Goal: Information Seeking & Learning: Learn about a topic

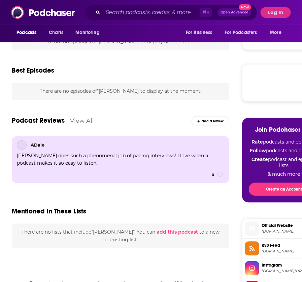
scroll to position [273, 0]
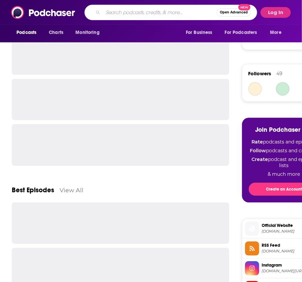
click at [133, 14] on input "Search podcasts, credits, & more..." at bounding box center [160, 12] width 114 height 11
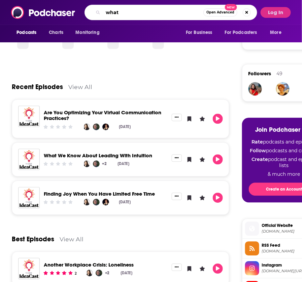
scroll to position [340, 0]
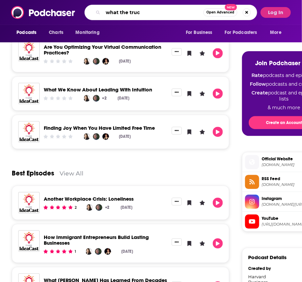
type input "what the truck"
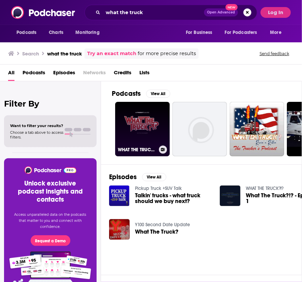
click at [157, 136] on link "WHAT THE TRUCK?!?" at bounding box center [142, 129] width 54 height 54
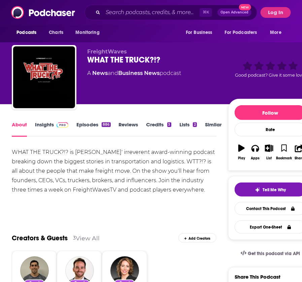
click at [55, 128] on link "Insights" at bounding box center [51, 128] width 33 height 15
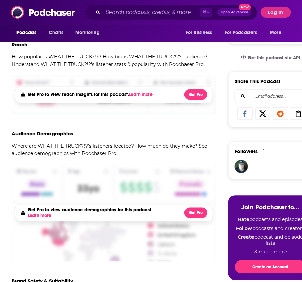
scroll to position [295, 0]
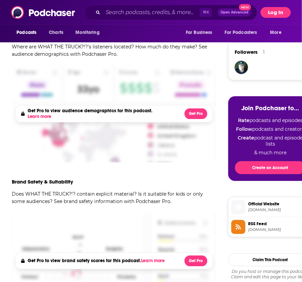
click at [285, 13] on button "Log In" at bounding box center [275, 12] width 30 height 11
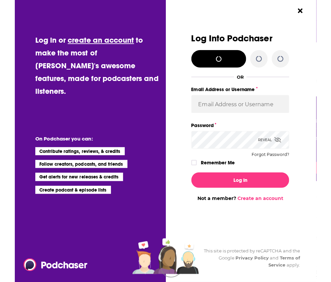
scroll to position [0, 0]
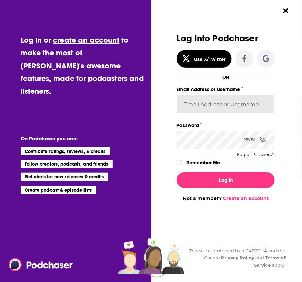
click at [226, 109] on input "Email Address or Username" at bounding box center [225, 104] width 98 height 18
click at [266, 107] on input "Email Address or Username" at bounding box center [225, 104] width 98 height 18
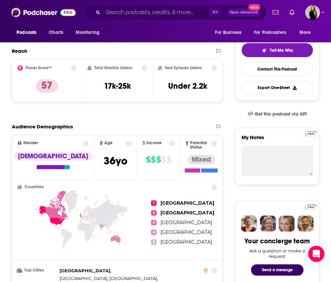
scroll to position [139, 0]
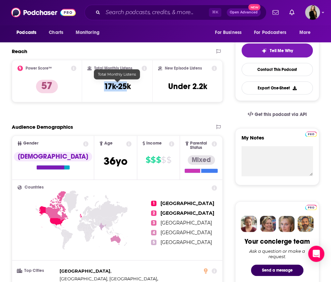
drag, startPoint x: 97, startPoint y: 88, endPoint x: 128, endPoint y: 88, distance: 31.6
click at [128, 88] on div "Total Monthly Listens 17k-25k" at bounding box center [116, 81] width 59 height 31
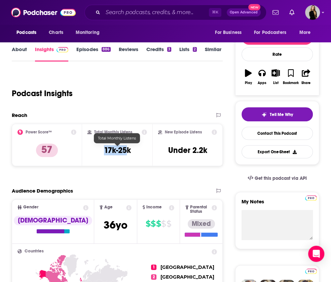
scroll to position [71, 0]
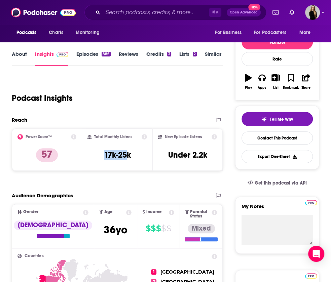
click at [86, 57] on link "Episodes 886" at bounding box center [93, 58] width 34 height 15
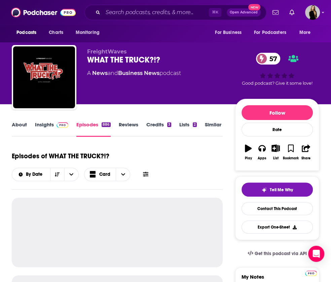
click at [54, 126] on span at bounding box center [61, 124] width 14 height 6
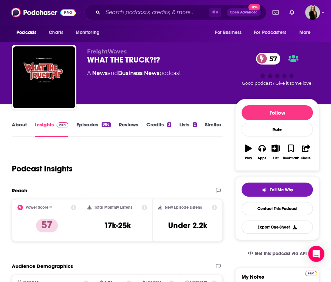
click at [20, 126] on link "About" at bounding box center [19, 128] width 15 height 15
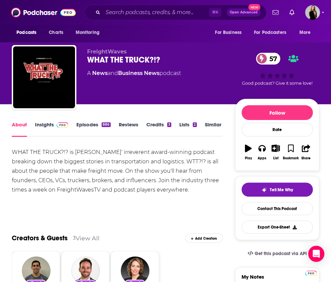
click at [51, 126] on link "Insights" at bounding box center [51, 128] width 33 height 15
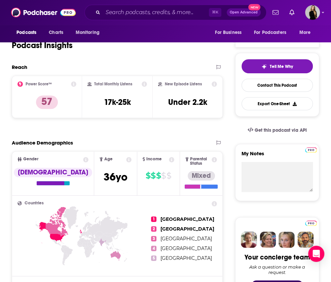
scroll to position [121, 0]
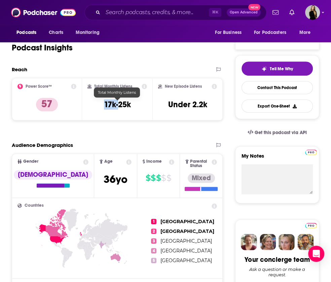
drag, startPoint x: 103, startPoint y: 107, endPoint x: 116, endPoint y: 105, distance: 13.4
click at [116, 105] on h3 "17k-25k" at bounding box center [117, 105] width 27 height 10
copy h3 "17k"
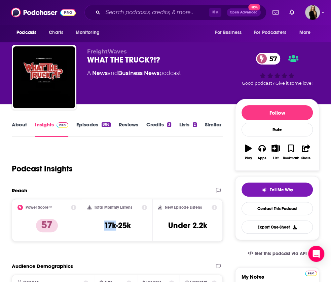
click at [81, 123] on link "Episodes 886" at bounding box center [93, 128] width 34 height 15
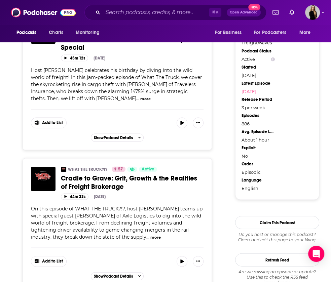
scroll to position [612, 0]
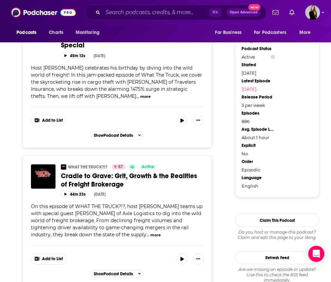
click at [157, 232] on button "more" at bounding box center [155, 235] width 10 height 6
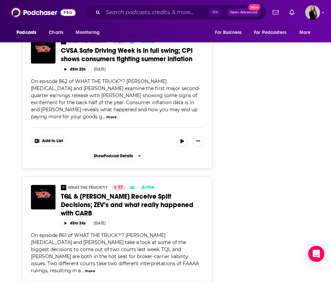
scroll to position [1452, 0]
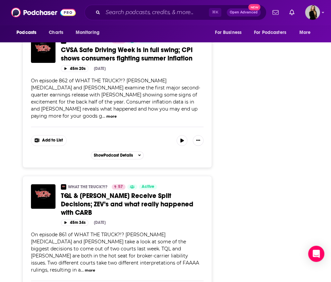
click at [95, 268] on button "more" at bounding box center [90, 271] width 10 height 6
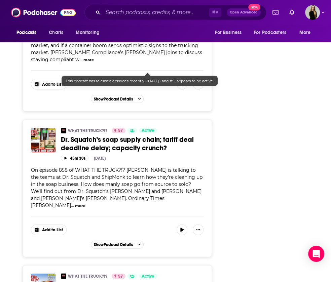
scroll to position [1919, 0]
